Goal: Task Accomplishment & Management: Manage account settings

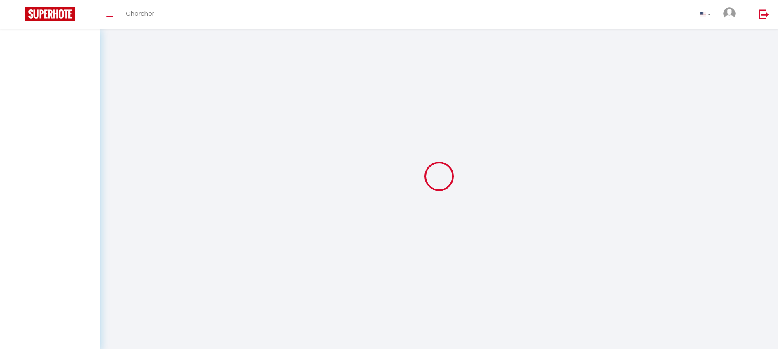
select select
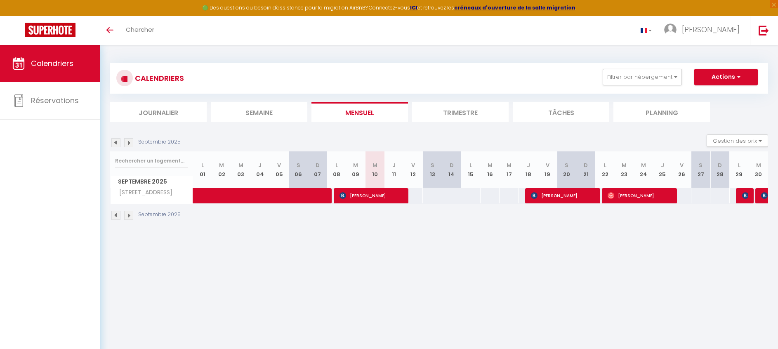
select select
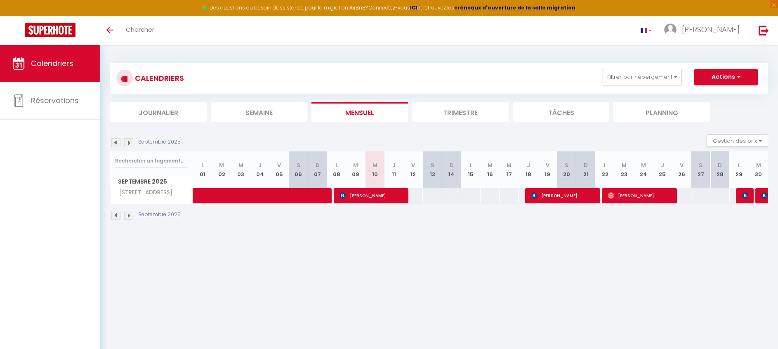
select select
click at [400, 196] on span "[PERSON_NAME]" at bounding box center [371, 196] width 63 height 16
select select "OK"
select select "KO"
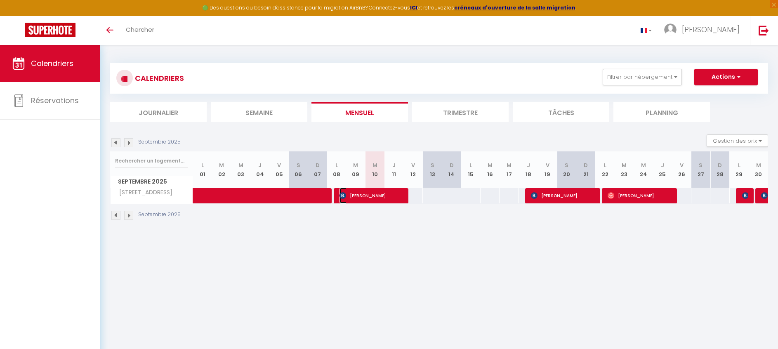
select select "0"
select select "1"
select select
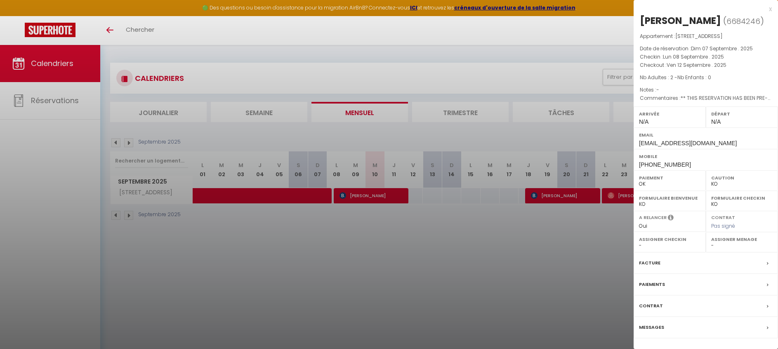
click at [769, 12] on div "x" at bounding box center [703, 9] width 138 height 10
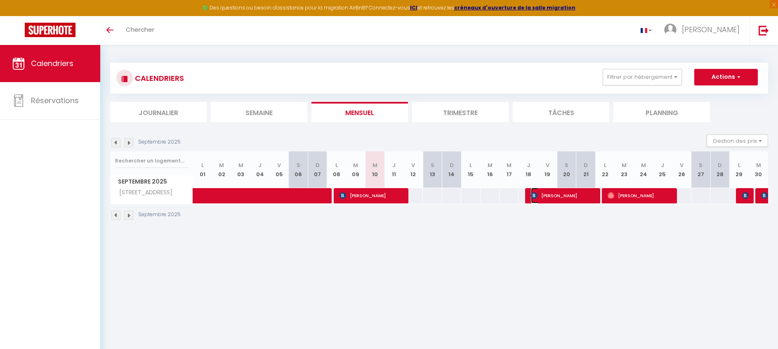
click at [573, 197] on span "[PERSON_NAME]" at bounding box center [562, 196] width 63 height 16
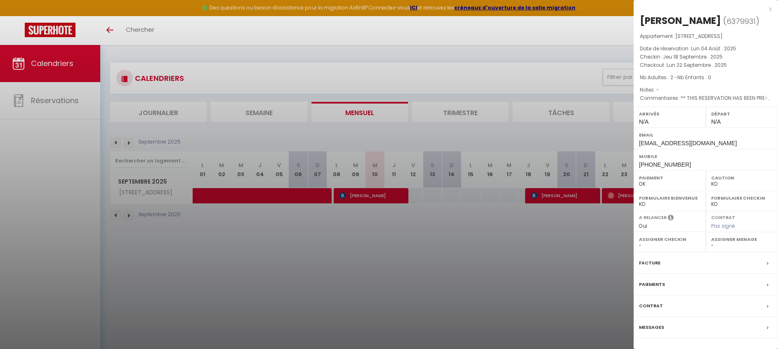
click at [617, 196] on div at bounding box center [389, 174] width 778 height 349
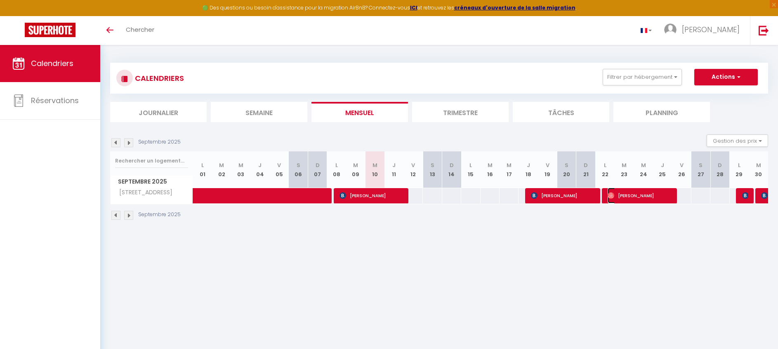
click at [617, 196] on span "[PERSON_NAME]" at bounding box center [639, 196] width 63 height 16
select select "OK"
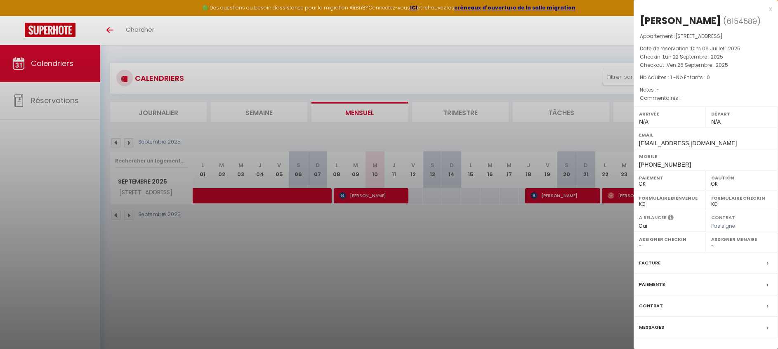
click at [771, 12] on div "x" at bounding box center [703, 9] width 138 height 10
